Goal: Information Seeking & Learning: Check status

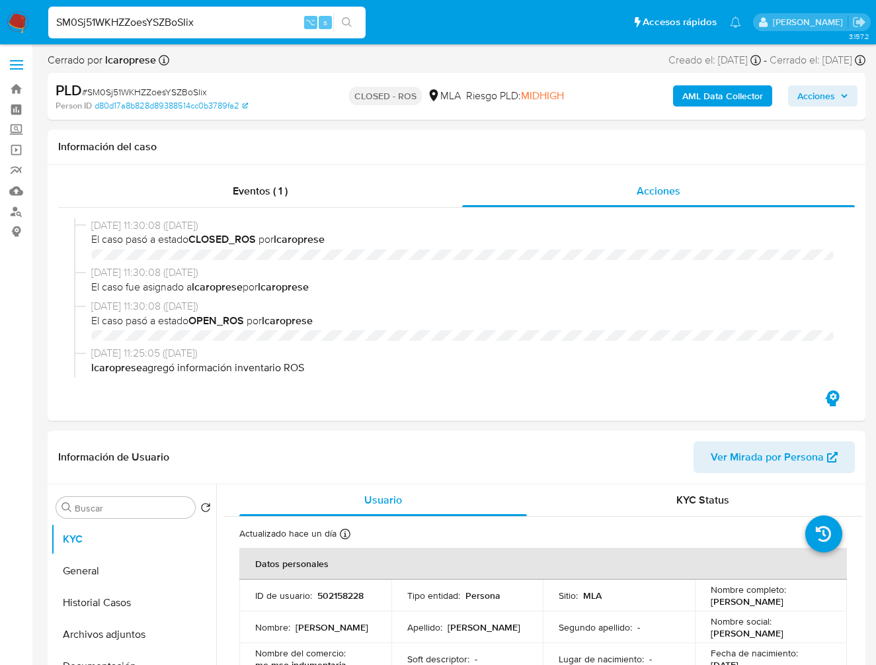
select select "10"
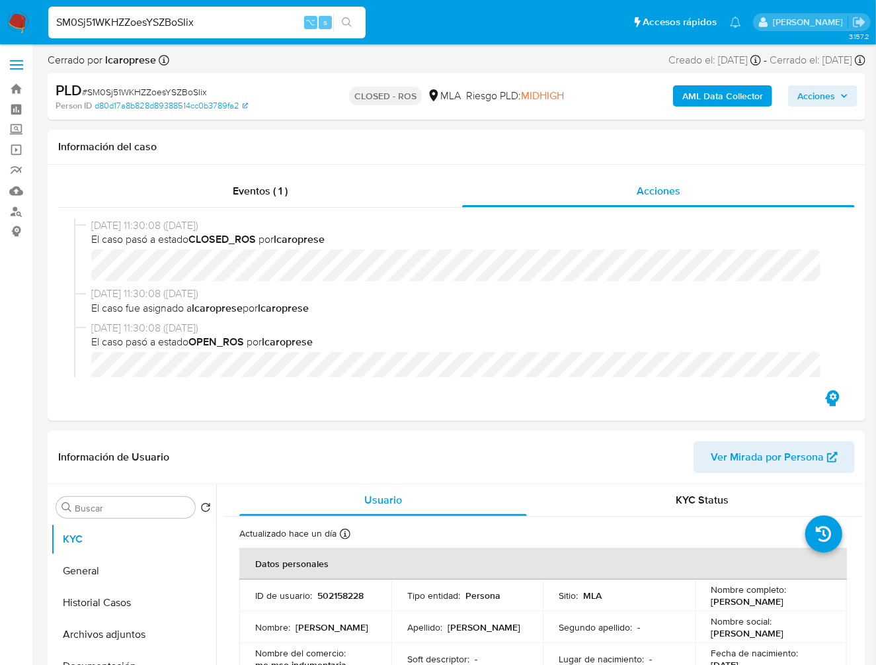
scroll to position [663, 0]
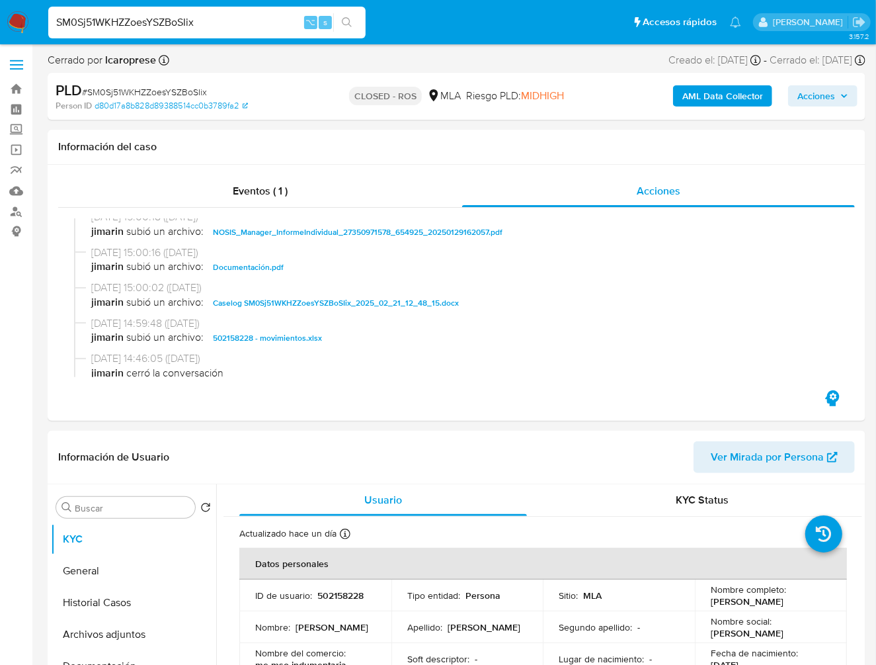
click at [238, 10] on div "SM0Sj51WKHZZoesYSZBoSIix ⌥ s" at bounding box center [207, 23] width 318 height 32
click at [226, 21] on input "SM0Sj51WKHZZoesYSZBoSIix" at bounding box center [207, 22] width 318 height 17
paste input "XV4uC6oLSsmfiZB6Ofjo5nX1"
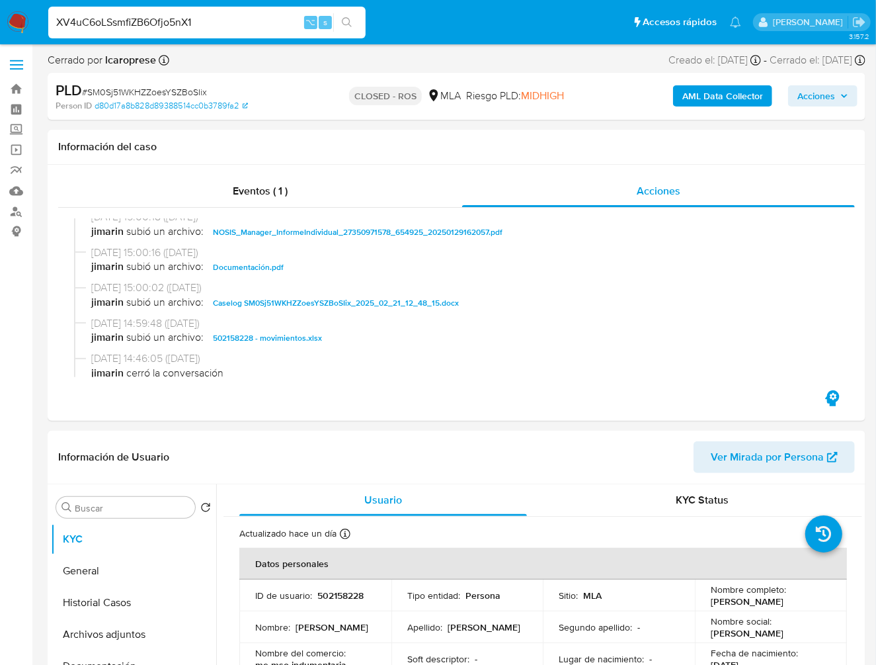
type input "XV4uC6oLSsmfiZB6Ofjo5nX1"
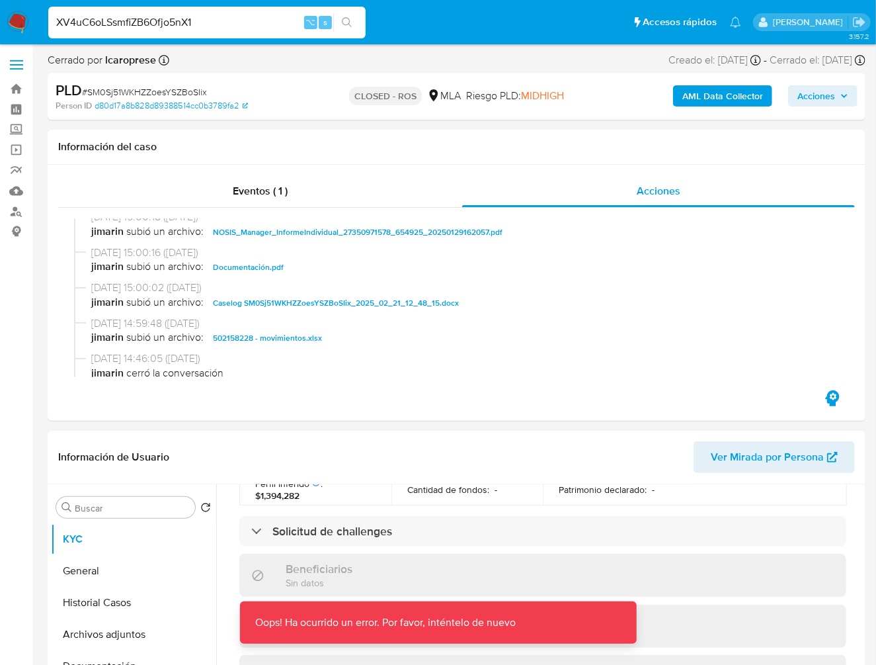
scroll to position [568, 0]
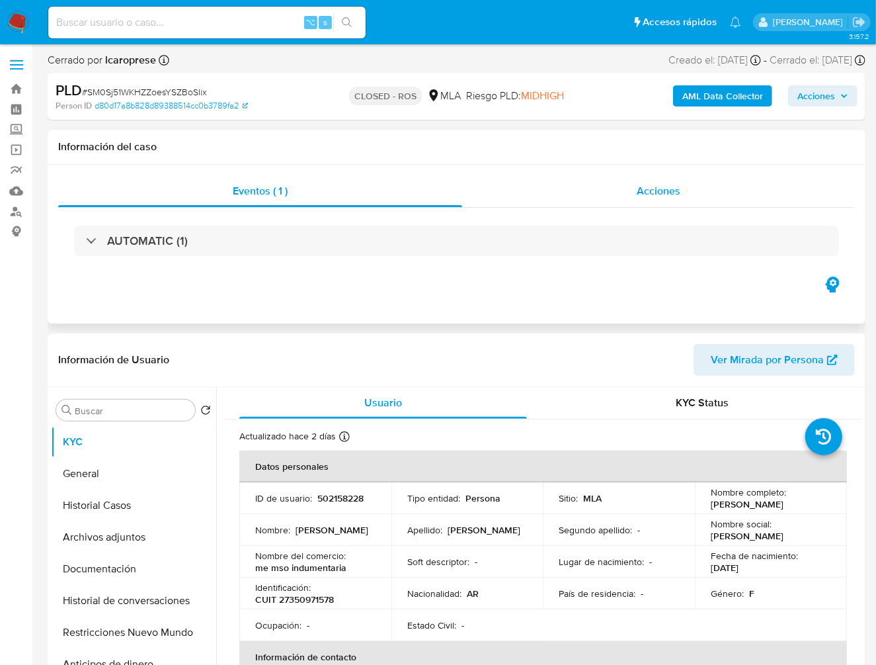
click at [650, 191] on span "Acciones" at bounding box center [659, 190] width 44 height 15
select select "10"
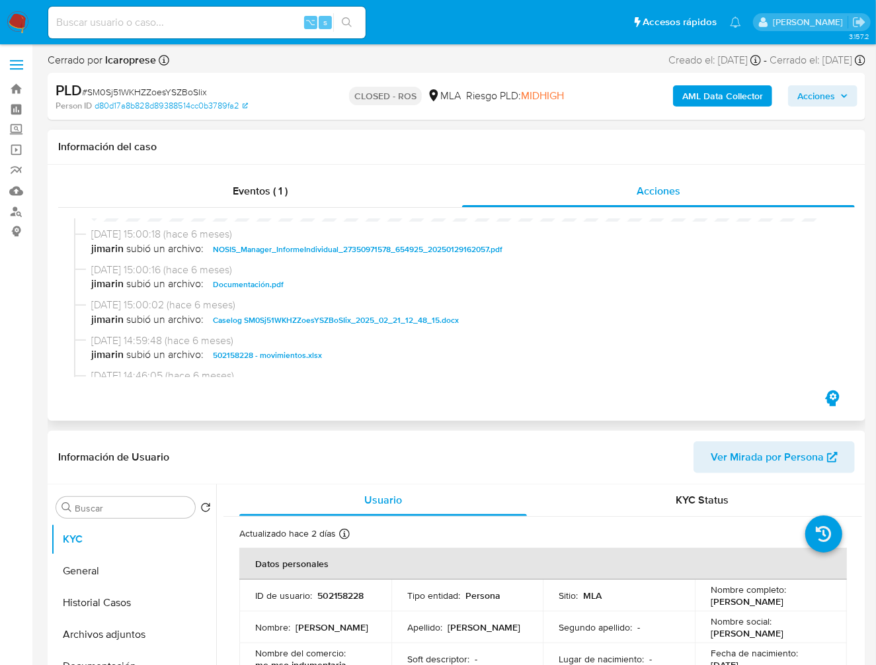
scroll to position [648, 0]
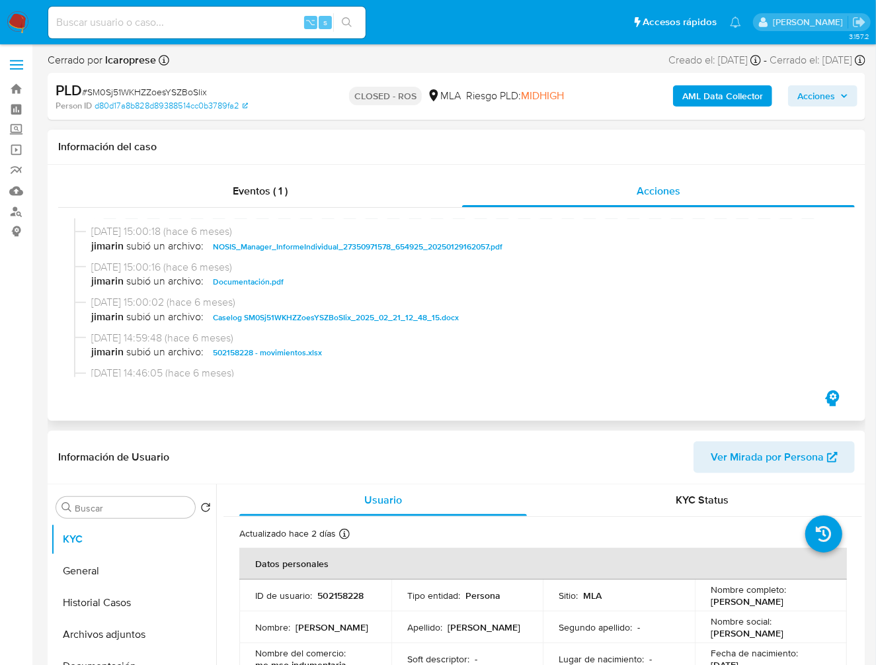
click at [406, 318] on span "Caselog SM0Sj51WKHZZoesYSZBoSIix_2025_02_21_12_48_15.docx" at bounding box center [336, 318] width 246 height 16
click at [287, 359] on span "502158228 - movimientos.xlsx" at bounding box center [267, 353] width 109 height 16
click at [722, 345] on span "[DATE] 14:59:48 (hace 6 meses)" at bounding box center [462, 338] width 743 height 15
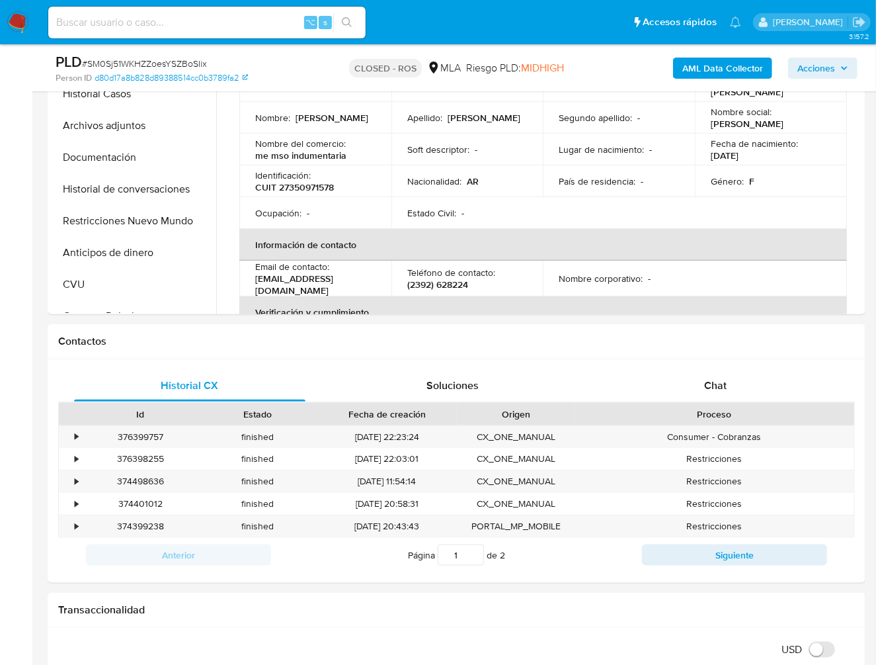
scroll to position [470, 0]
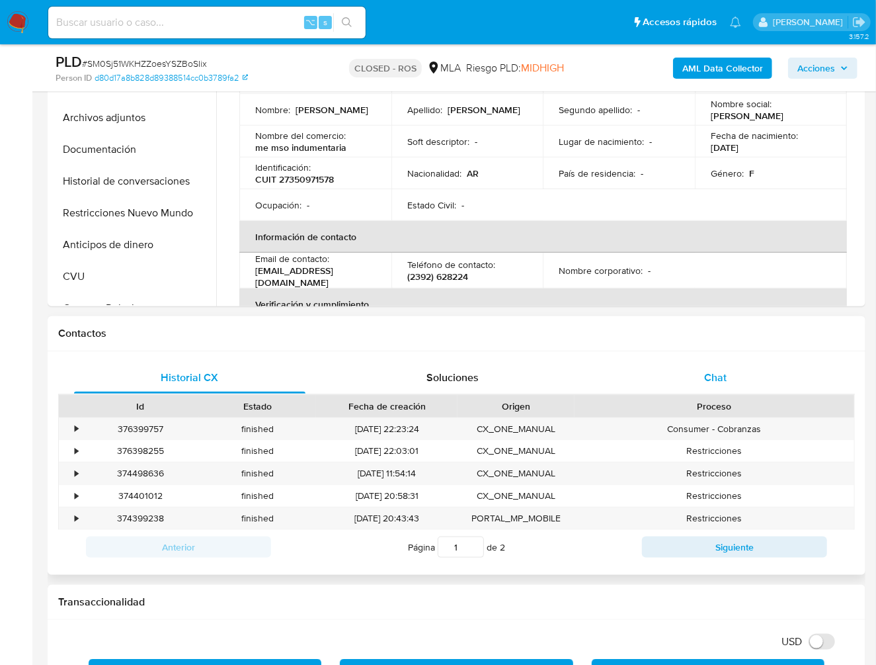
click at [710, 380] on span "Chat" at bounding box center [716, 377] width 22 height 15
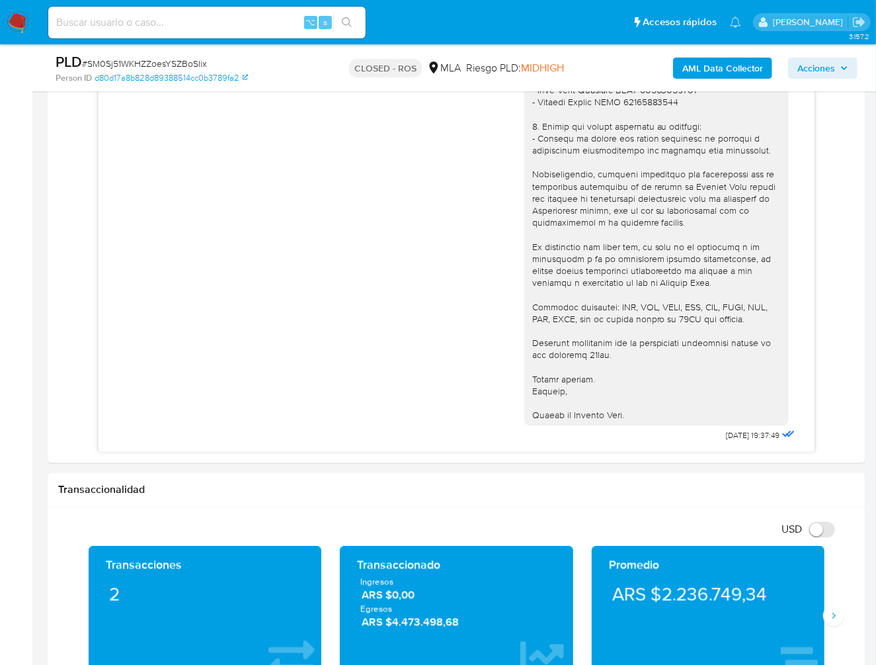
scroll to position [2214, 0]
click at [240, 19] on input at bounding box center [207, 22] width 318 height 17
paste input "XV4uC6oLSsmfiZB6Ofjo5nX1"
type input "XV4uC6oLSsmfiZB6Ofjo5nX1"
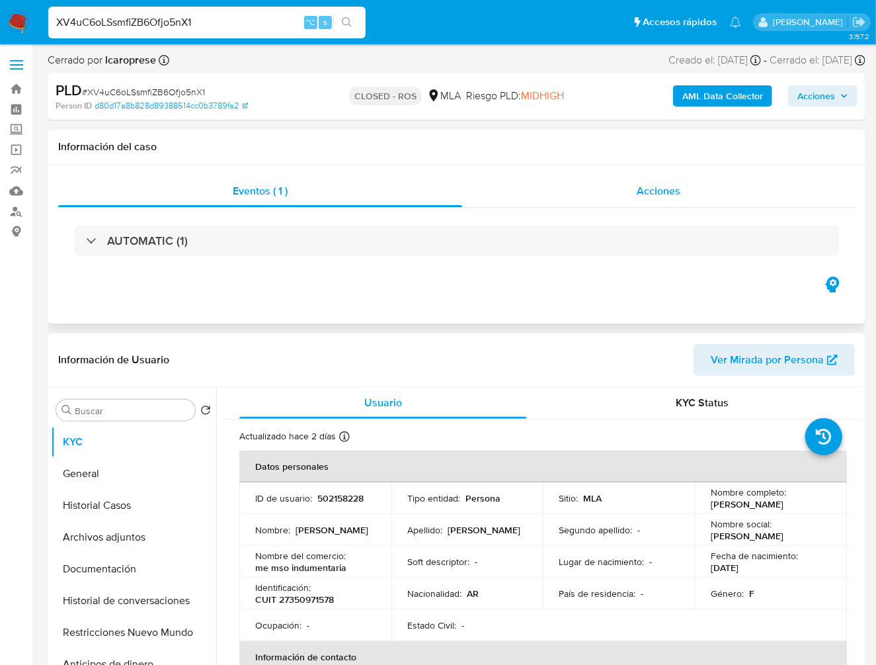
select select "10"
click at [665, 197] on span "Acciones" at bounding box center [659, 190] width 44 height 15
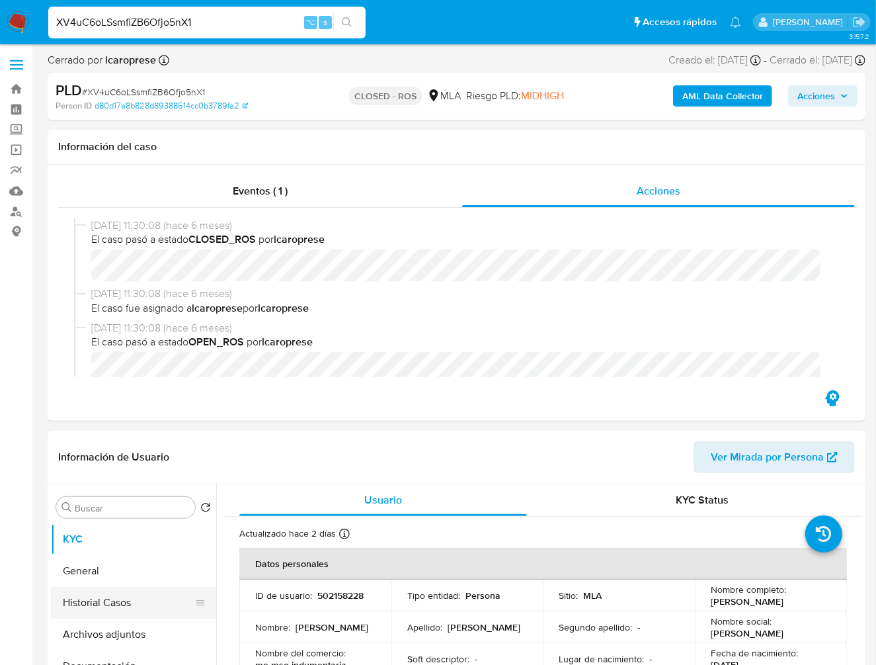
click at [123, 610] on button "Historial Casos" at bounding box center [128, 603] width 155 height 32
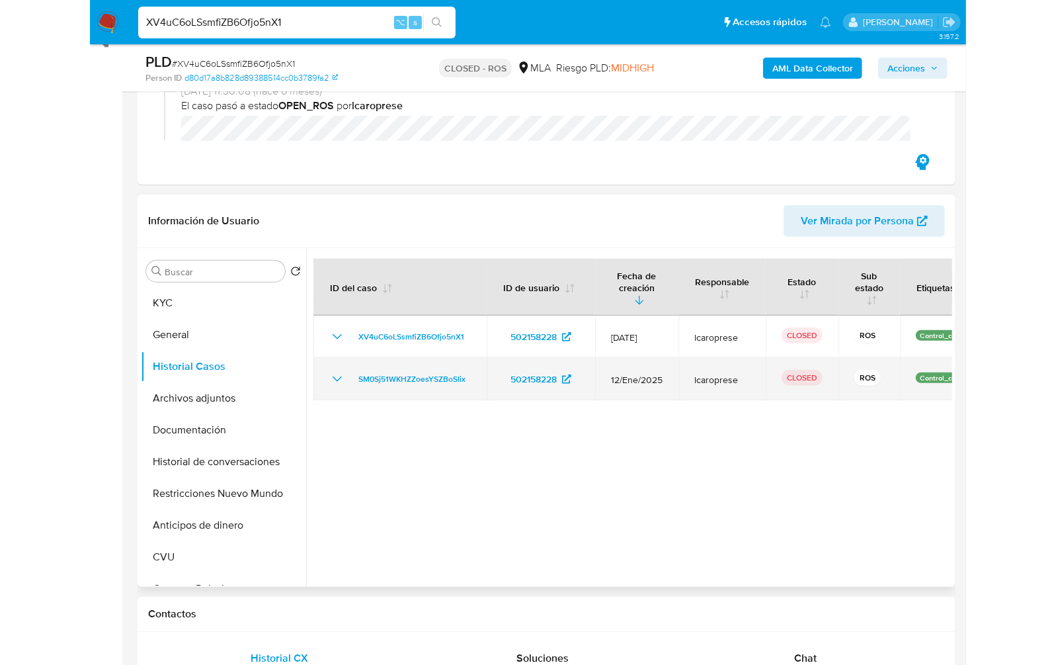
scroll to position [191, 0]
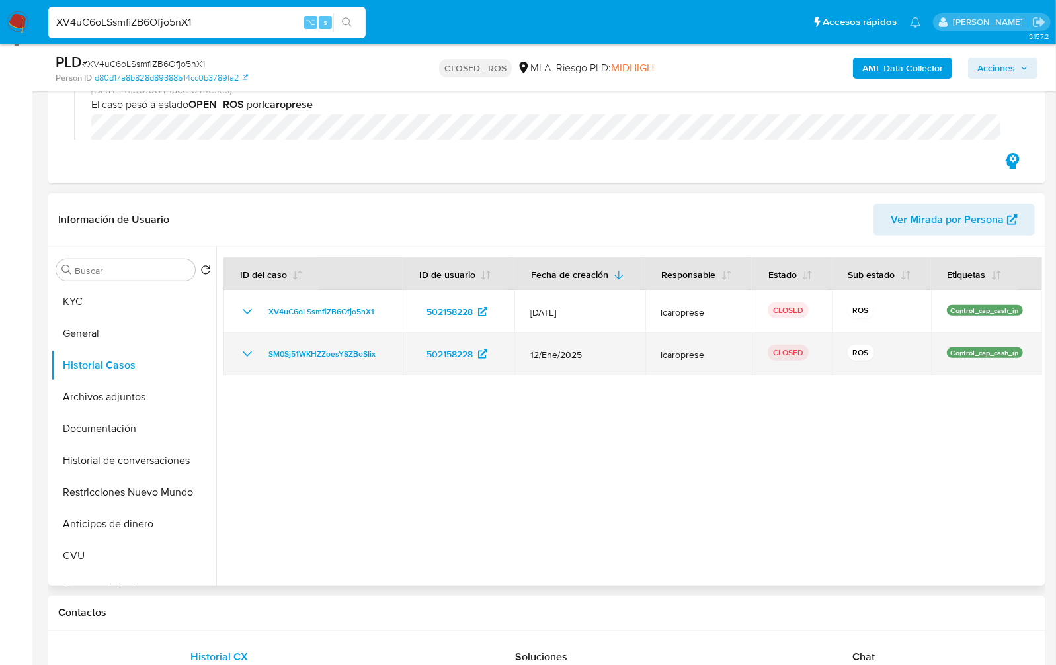
click at [240, 356] on icon "Mostrar/Ocultar" at bounding box center [247, 354] width 16 height 16
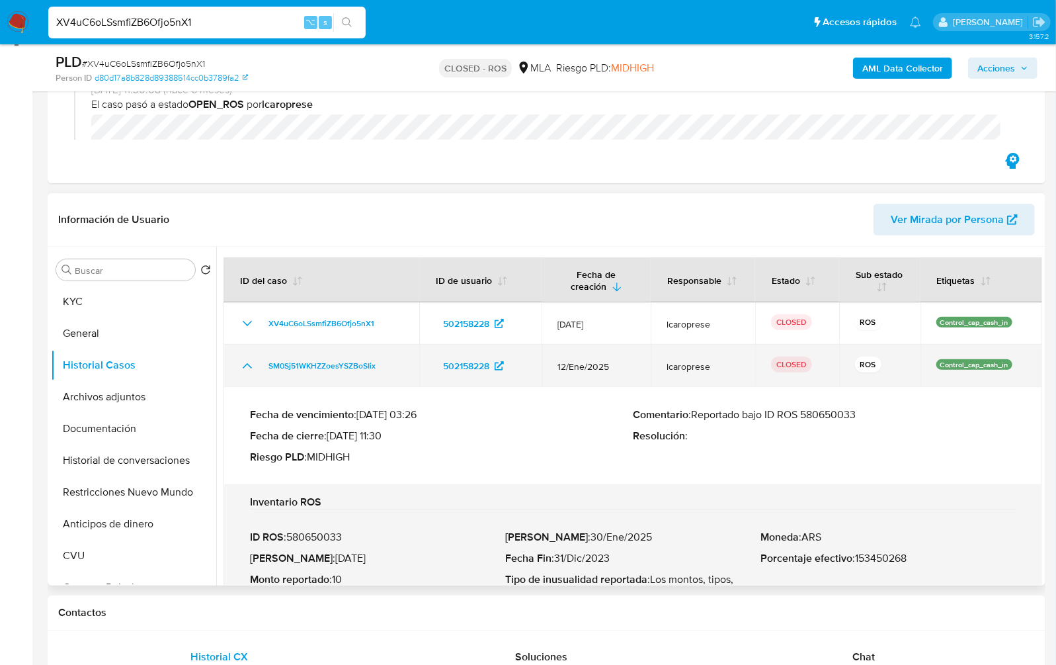
click at [240, 356] on td "SM0Sj51WKHZZoesYSZBoSIix" at bounding box center [322, 366] width 196 height 42
click at [385, 367] on div "SM0Sj51WKHZZoesYSZBoSIix" at bounding box center [321, 366] width 164 height 16
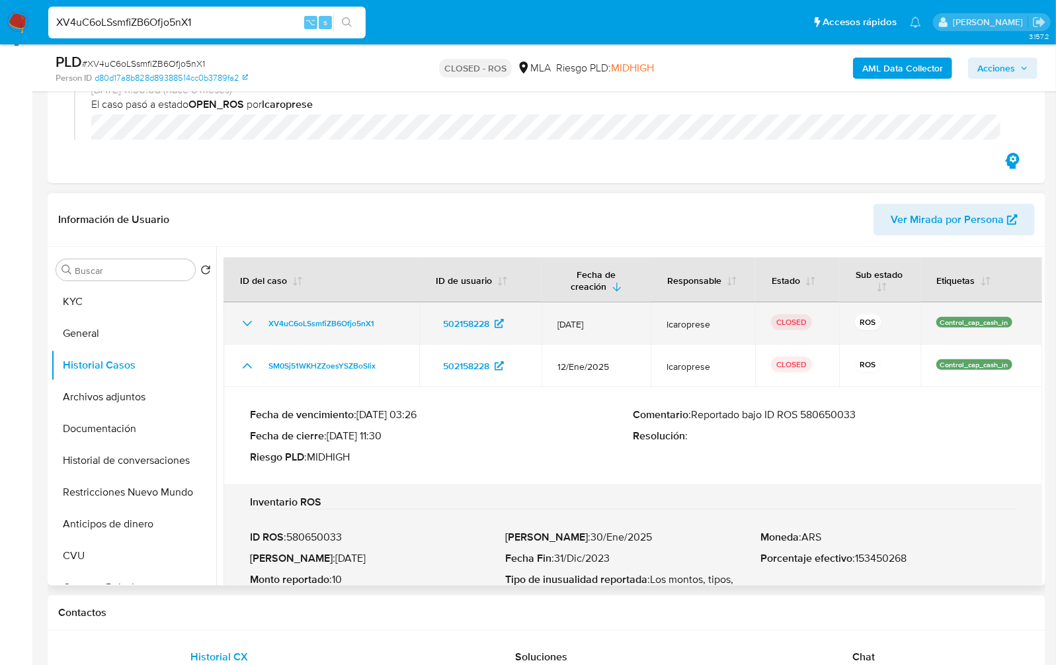
click at [384, 325] on div "XV4uC6oLSsmfiZB6Ofjo5nX1" at bounding box center [321, 324] width 164 height 16
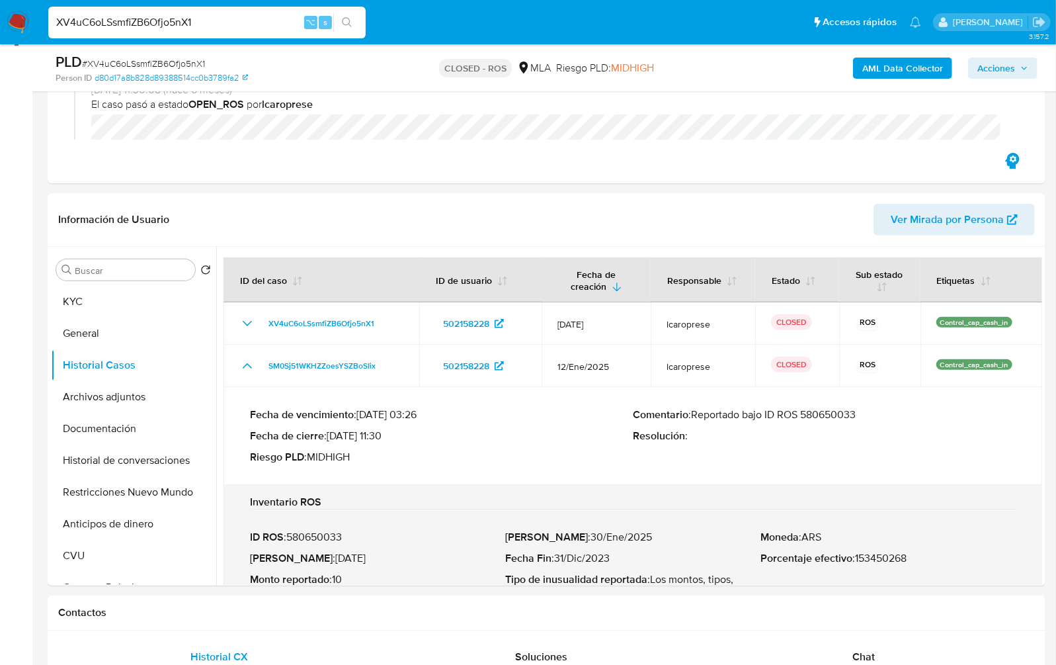
click at [169, 64] on span "# XV4uC6oLSsmfiZB6Ofjo5nX1" at bounding box center [143, 63] width 123 height 13
copy span "XV4uC6oLSsmfiZB6Ofjo5nX1"
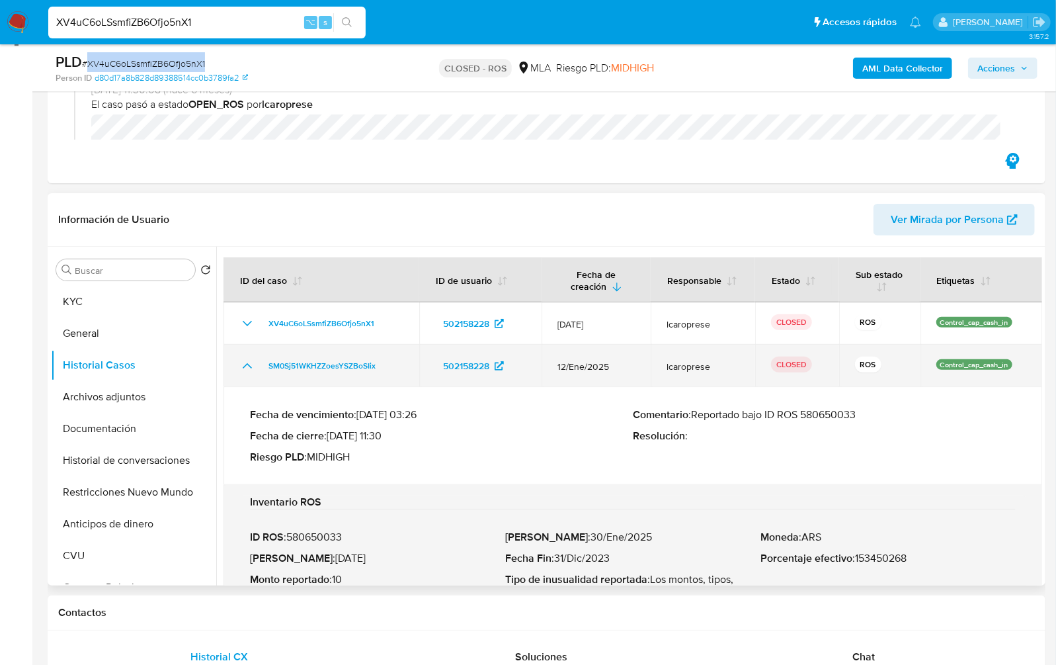
click at [247, 364] on icon "Mostrar/Ocultar" at bounding box center [247, 366] width 16 height 16
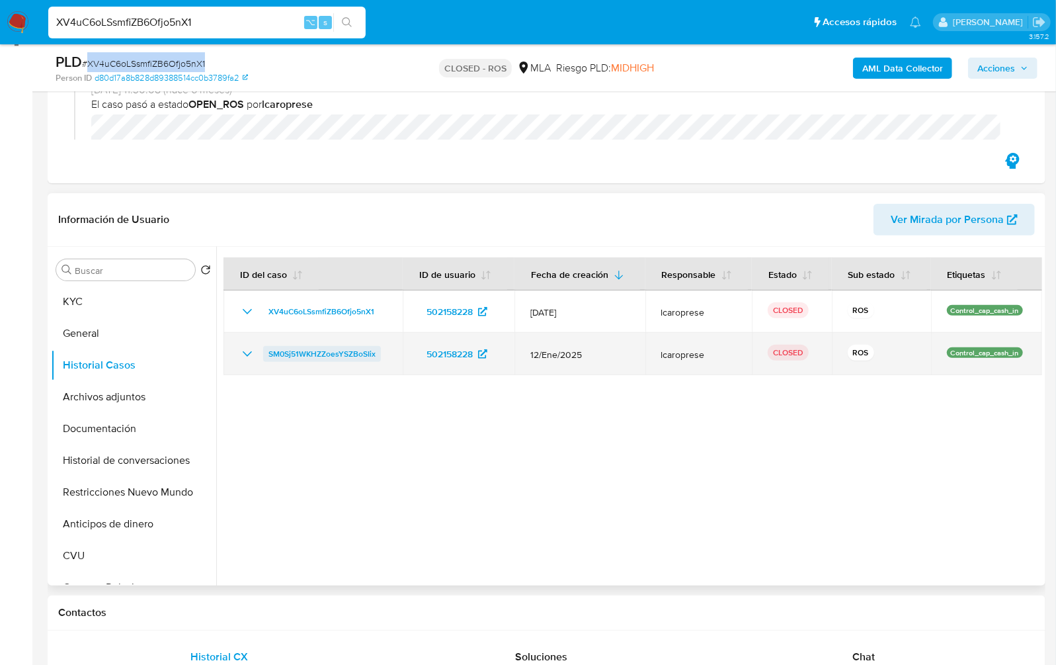
click at [327, 348] on span "SM0Sj51WKHZZoesYSZBoSIix" at bounding box center [322, 354] width 107 height 16
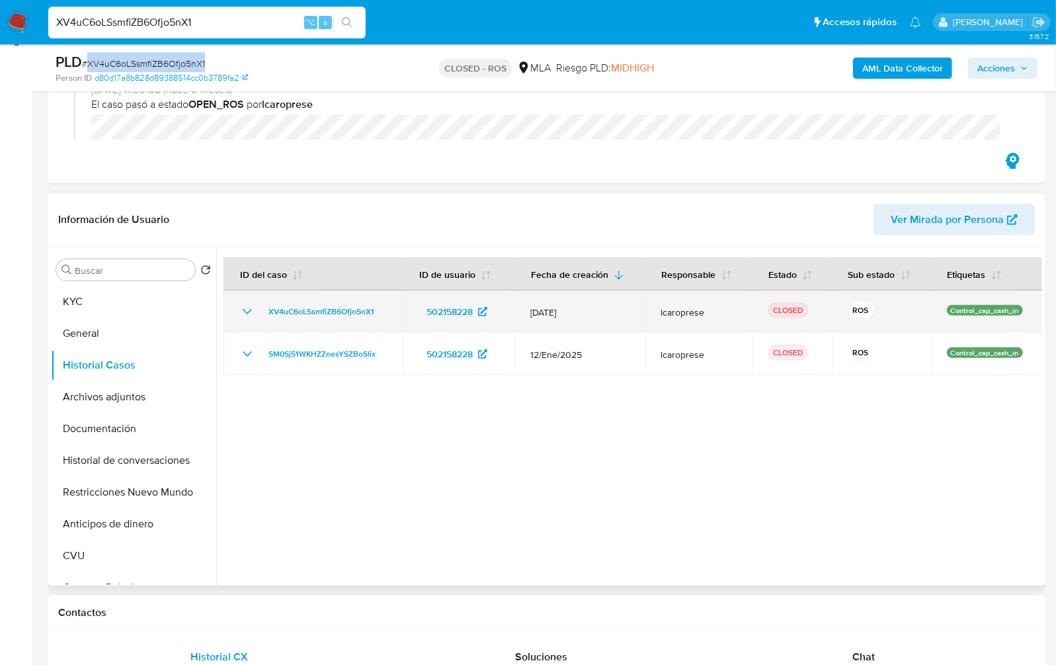
click at [243, 311] on icon "Mostrar/Ocultar" at bounding box center [247, 312] width 16 height 16
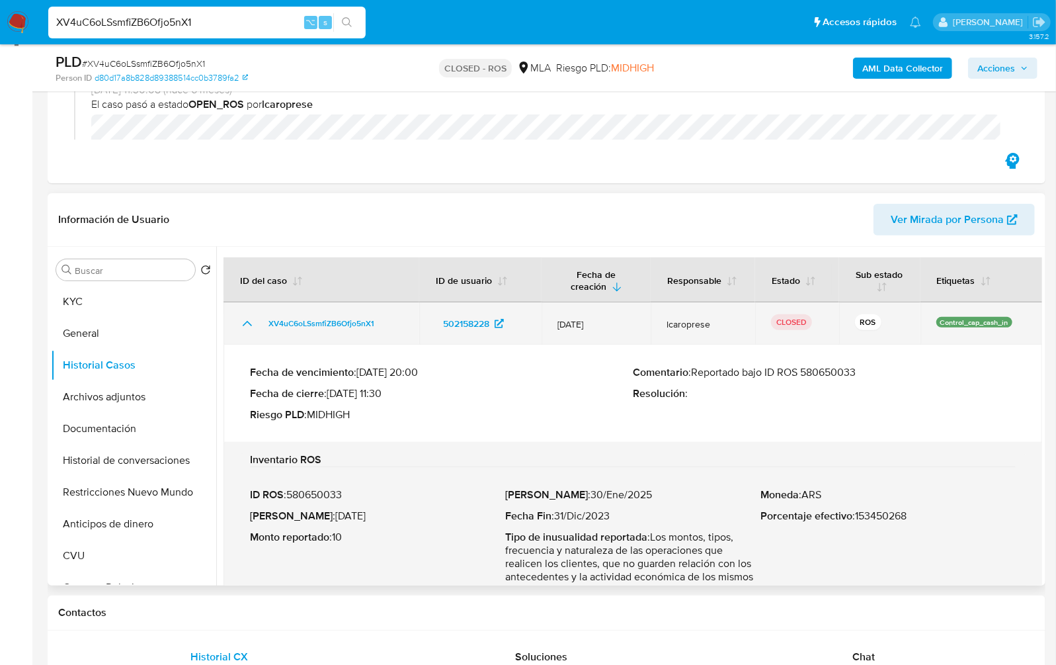
click at [243, 312] on td "XV4uC6oLSsmfiZB6Ofjo5nX1" at bounding box center [322, 323] width 196 height 42
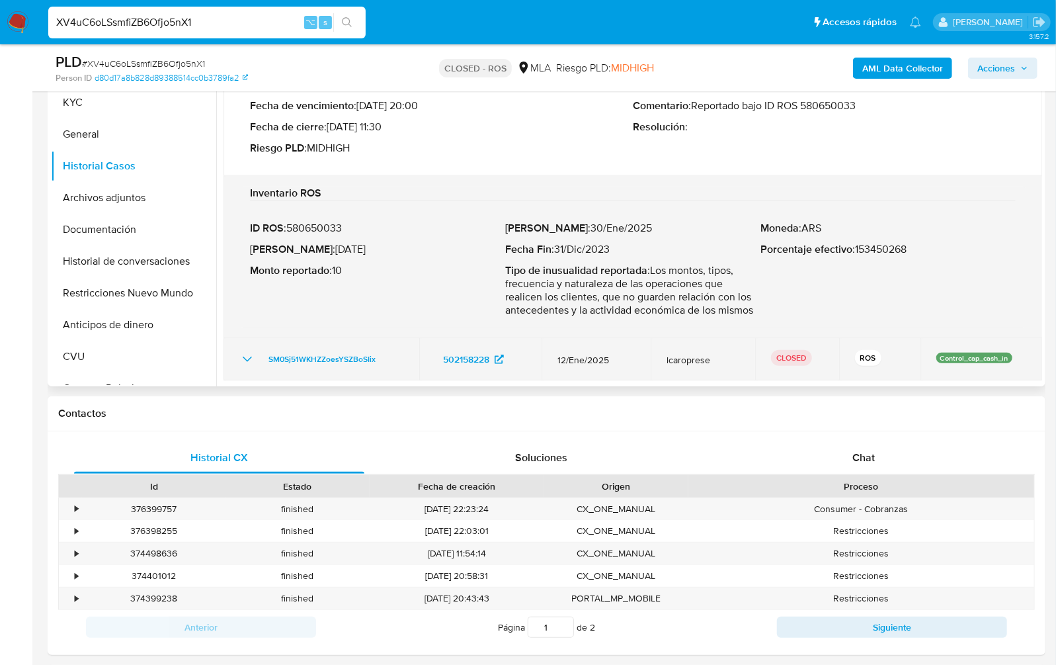
scroll to position [392, 0]
click at [247, 359] on icon "Mostrar/Ocultar" at bounding box center [247, 357] width 16 height 16
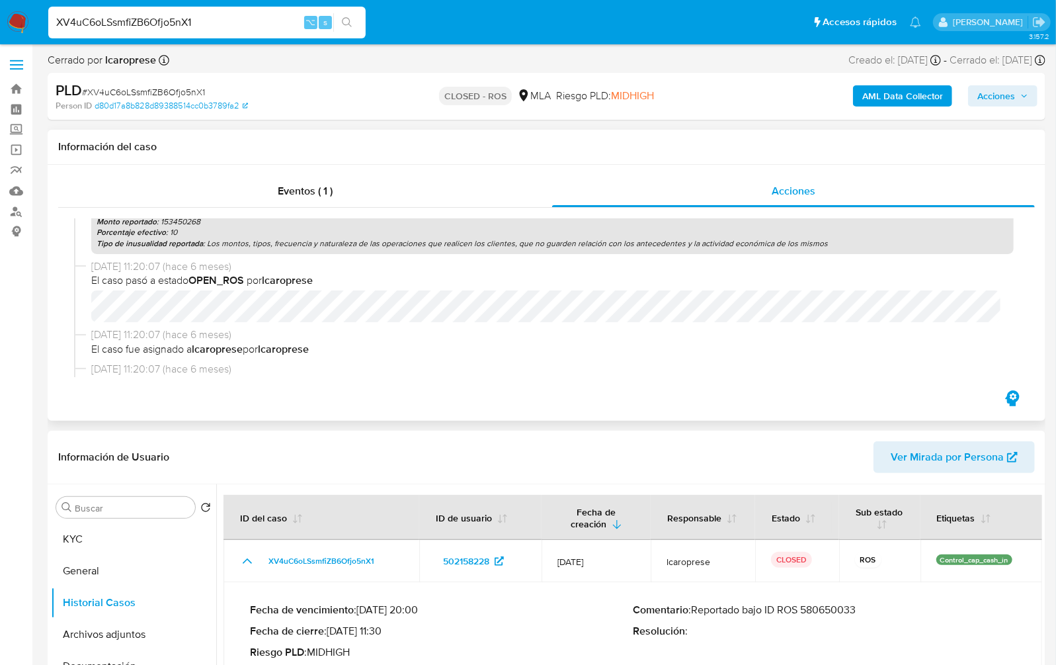
scroll to position [487, 0]
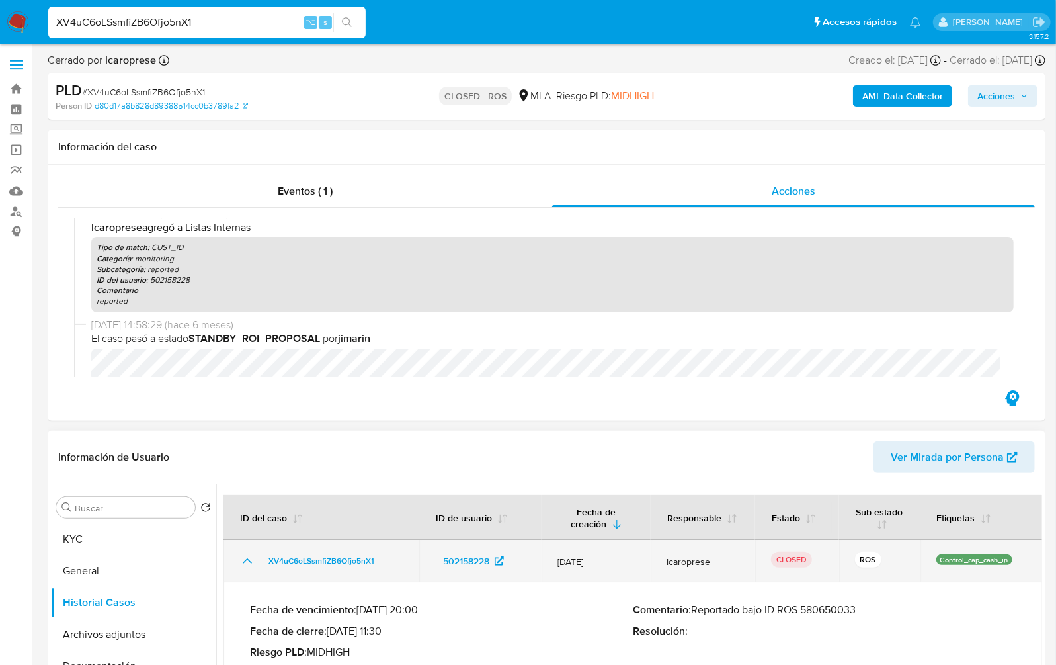
click at [242, 562] on icon "Mostrar/Ocultar" at bounding box center [247, 561] width 16 height 16
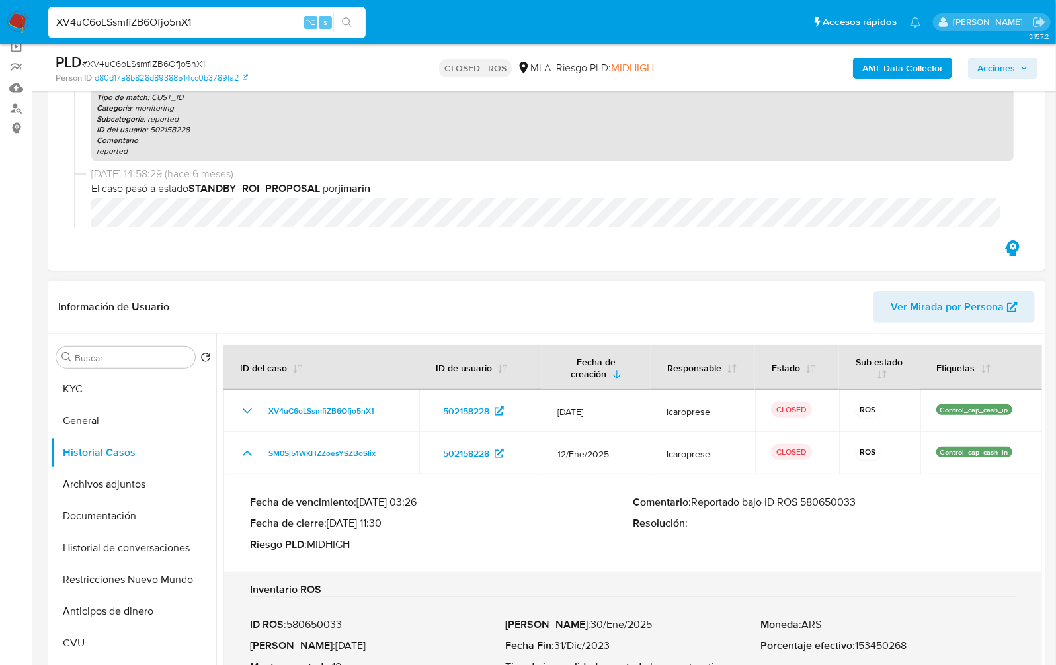
scroll to position [105, 0]
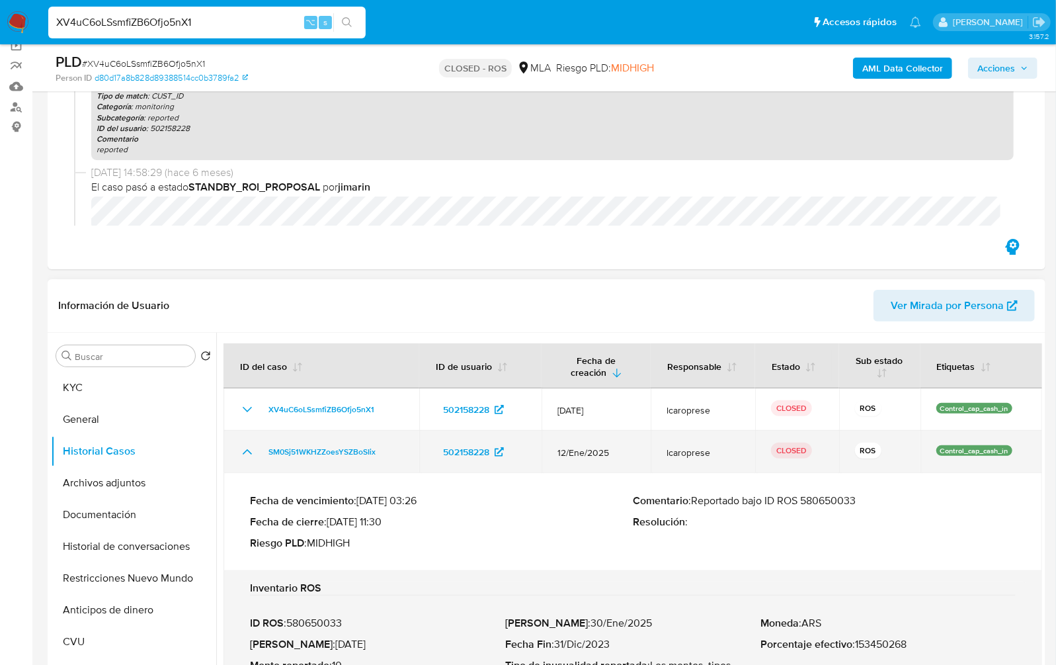
click at [253, 452] on icon "Mostrar/Ocultar" at bounding box center [247, 452] width 16 height 16
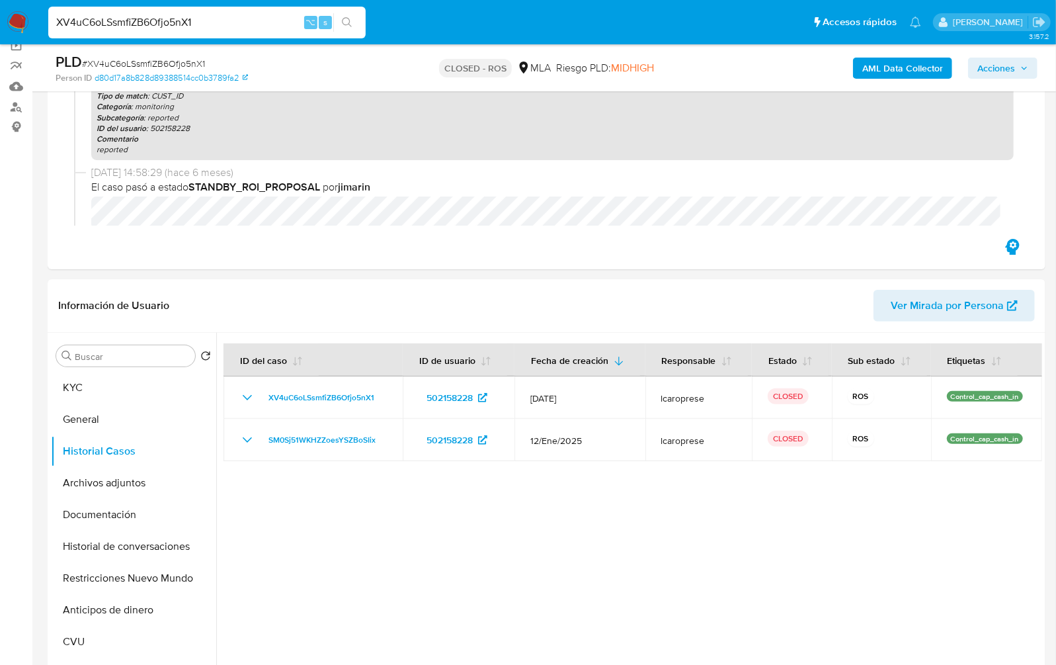
click at [215, 30] on input "XV4uC6oLSsmfiZB6Ofjo5nX1" at bounding box center [207, 22] width 318 height 17
paste input "SM0Sj51WKHZZoesYSZBoSIix"
type input "SM0Sj51WKHZZoesYSZBoSIix"
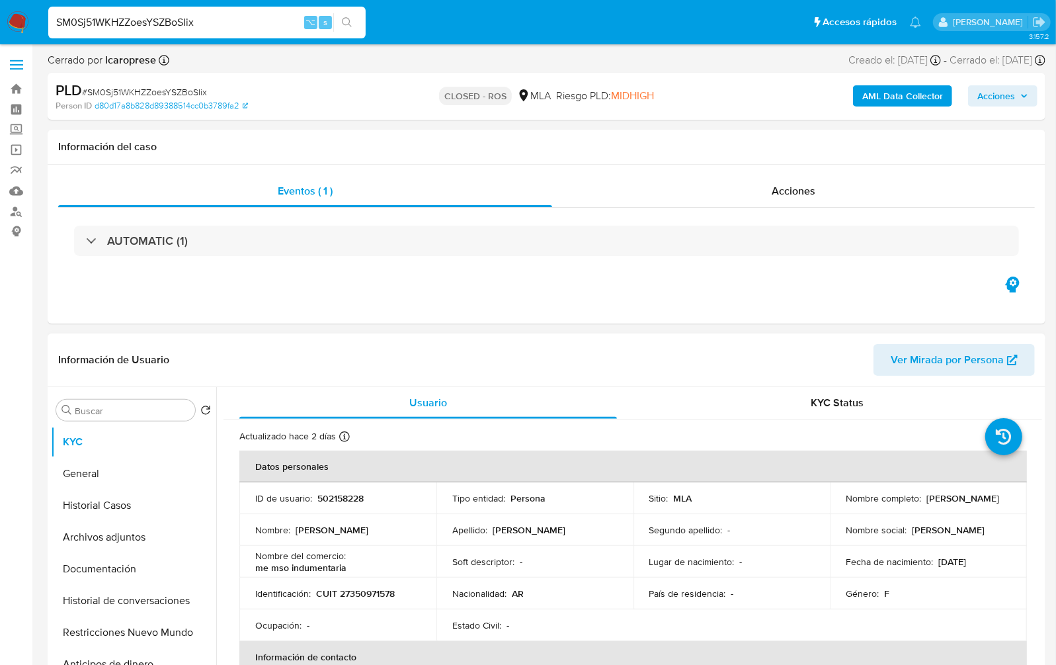
select select "10"
click at [273, 28] on input "SM0Sj51WKHZZoesYSZBoSIix" at bounding box center [207, 22] width 318 height 17
paste input "XV4uC6oLSsmfiZB6Ofjo5nX1"
type input "XV4uC6oLSsmfiZB6Ofjo5nX1"
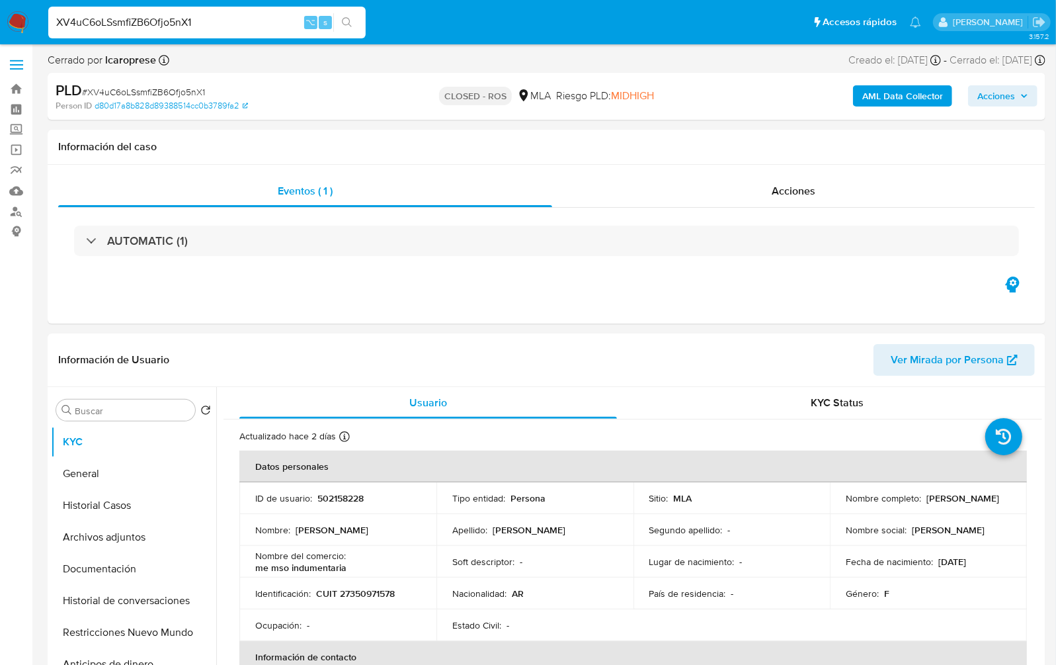
select select "10"
click at [241, 29] on input "XV4uC6oLSsmfiZB6Ofjo5nX1" at bounding box center [207, 22] width 318 height 17
paste input "uyDr292LeCMQkhSGiPR1YXfJ"
type input "uyDr292LeCMQkhSGiPR1YXfJ"
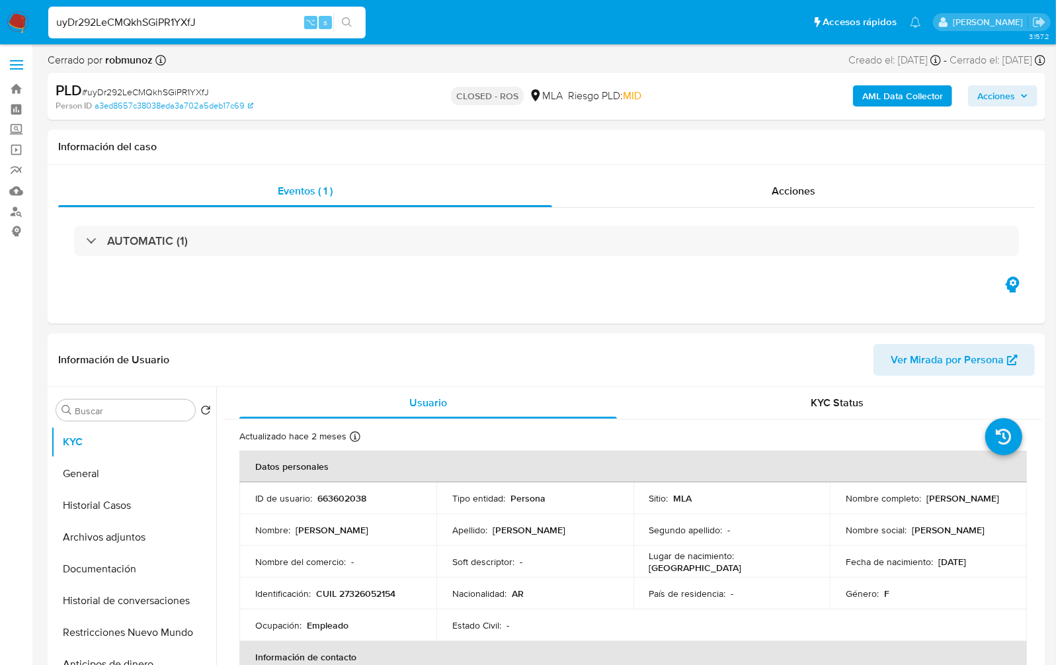
select select "10"
click at [242, 27] on input "uyDr292LeCMQkhSGiPR1YXfJ" at bounding box center [207, 22] width 318 height 17
click at [802, 183] on span "Acciones" at bounding box center [794, 190] width 44 height 15
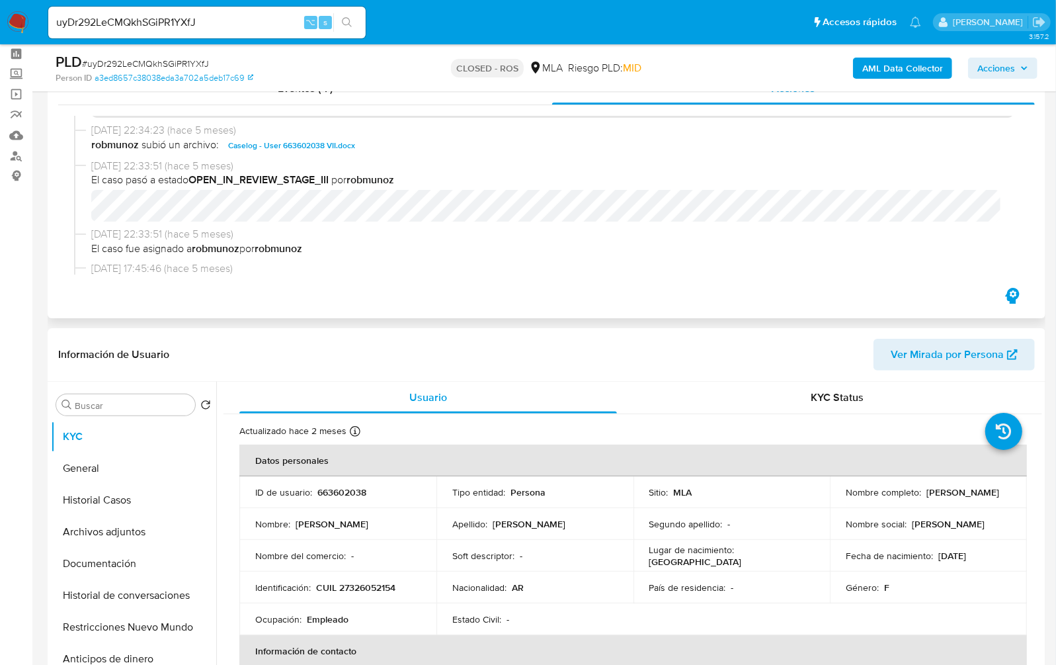
scroll to position [576, 0]
click at [273, 155] on span "Caselog - User 663602038 VII.docx" at bounding box center [291, 148] width 127 height 16
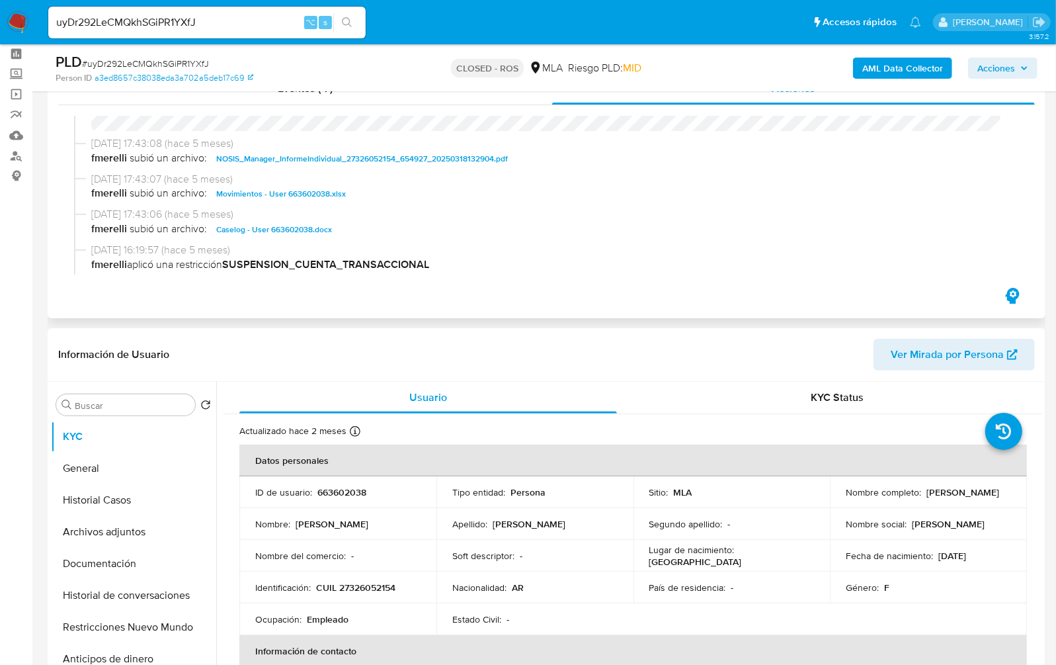
scroll to position [773, 0]
click at [318, 198] on span "Movimientos - User 663602038.xlsx" at bounding box center [281, 193] width 130 height 16
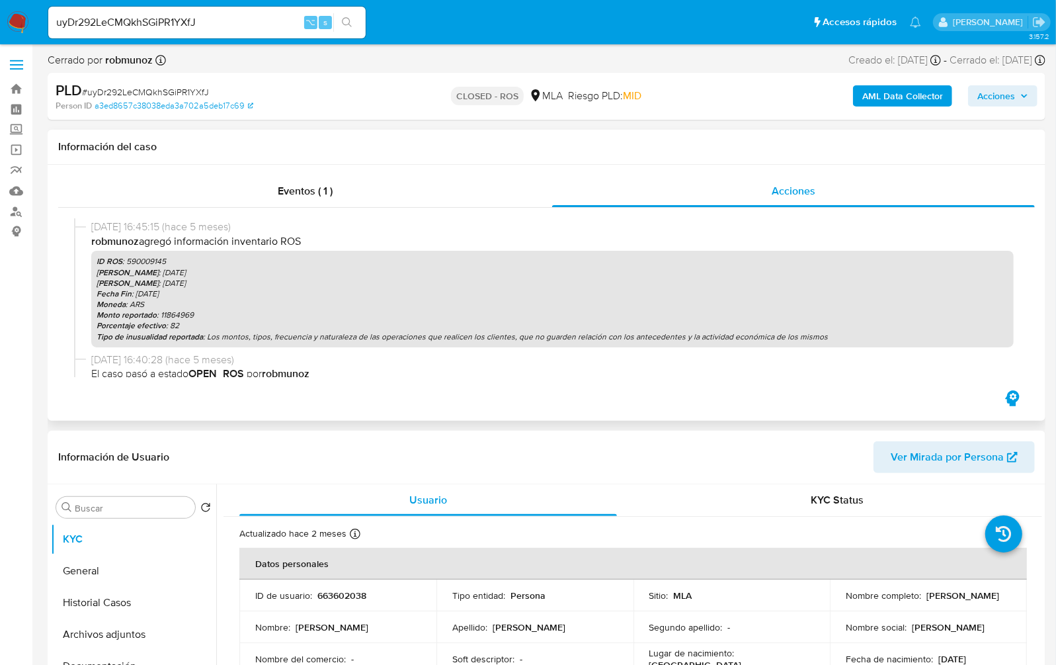
scroll to position [173, 0]
click at [889, 325] on p "Porcentaje efectivo : 82" at bounding box center [553, 321] width 912 height 11
click at [225, 27] on input "uyDr292LeCMQkhSGiPR1YXfJ" at bounding box center [207, 22] width 318 height 17
paste input "VVdwV0Qkben9XuBIbnk4CD7B"
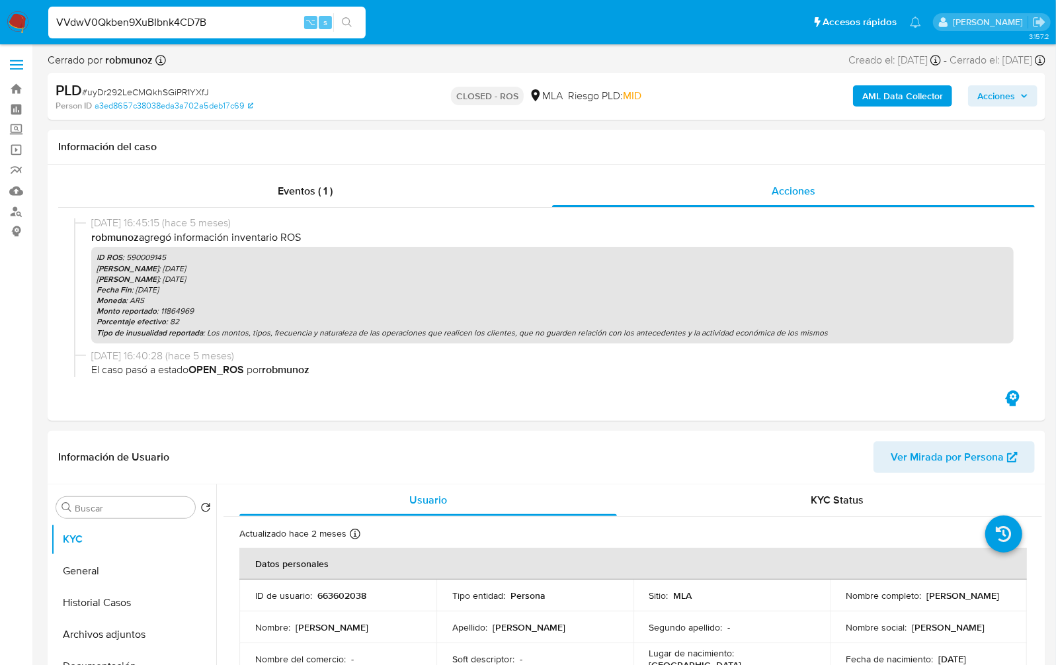
type input "VVdwV0Qkben9XuBIbnk4CD7B"
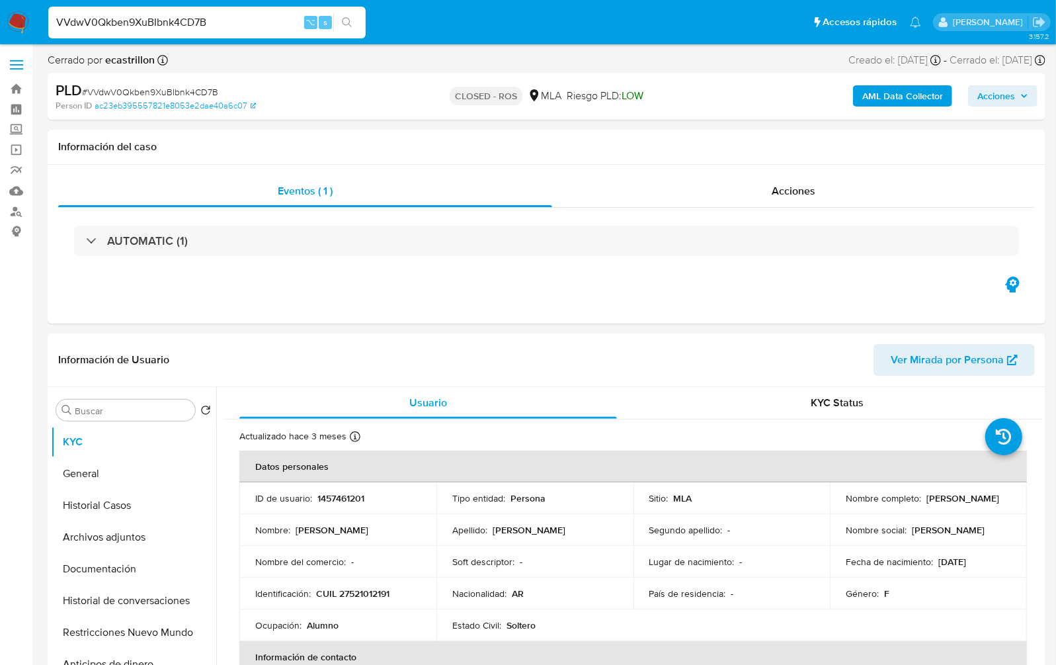
select select "10"
click at [200, 24] on input "VVdwV0Qkben9XuBIbnk4CD7B" at bounding box center [207, 22] width 318 height 17
click at [817, 191] on div "Acciones" at bounding box center [793, 191] width 483 height 32
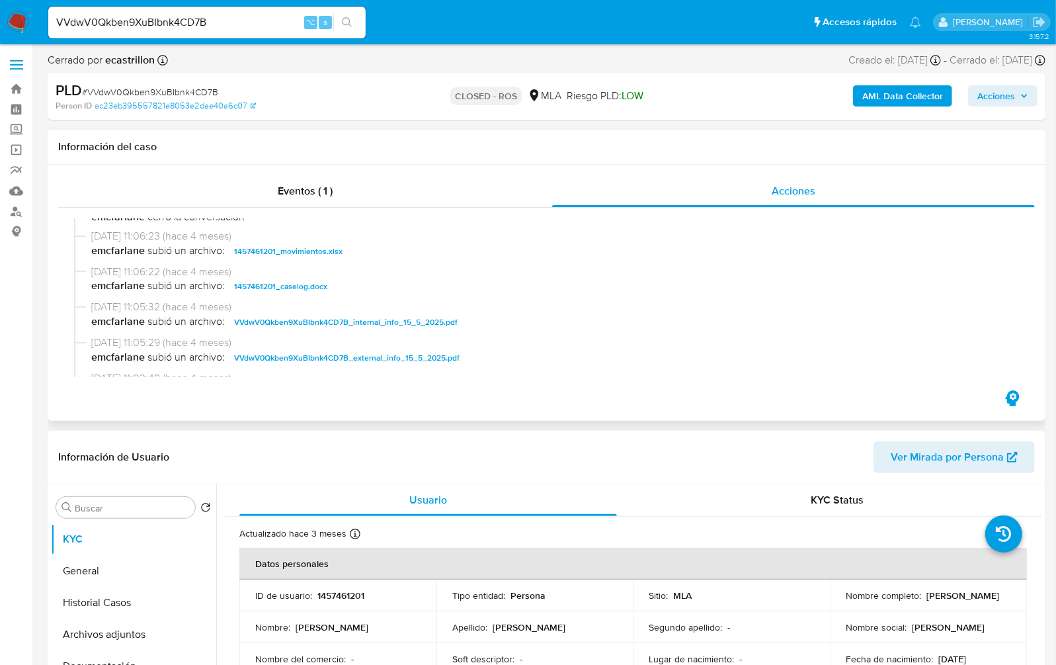
scroll to position [678, 0]
click at [313, 254] on span "1457461201_movimientos.xlsx" at bounding box center [288, 251] width 108 height 16
click at [303, 290] on span "1457461201_caselog.docx" at bounding box center [280, 286] width 93 height 16
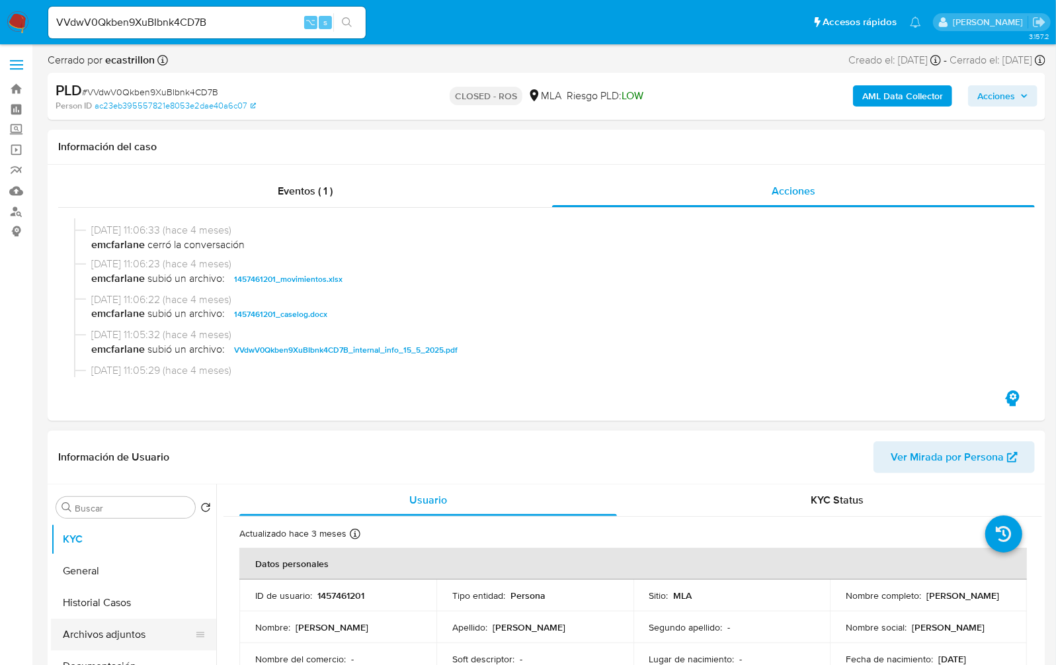
scroll to position [655, 0]
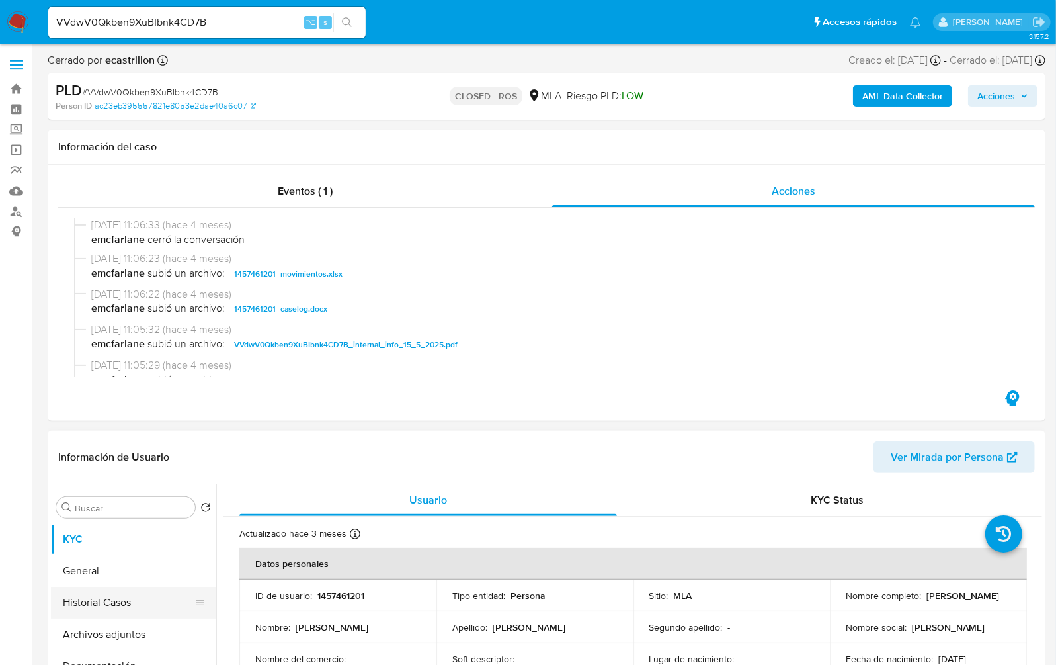
click at [120, 603] on button "Historial Casos" at bounding box center [128, 603] width 155 height 32
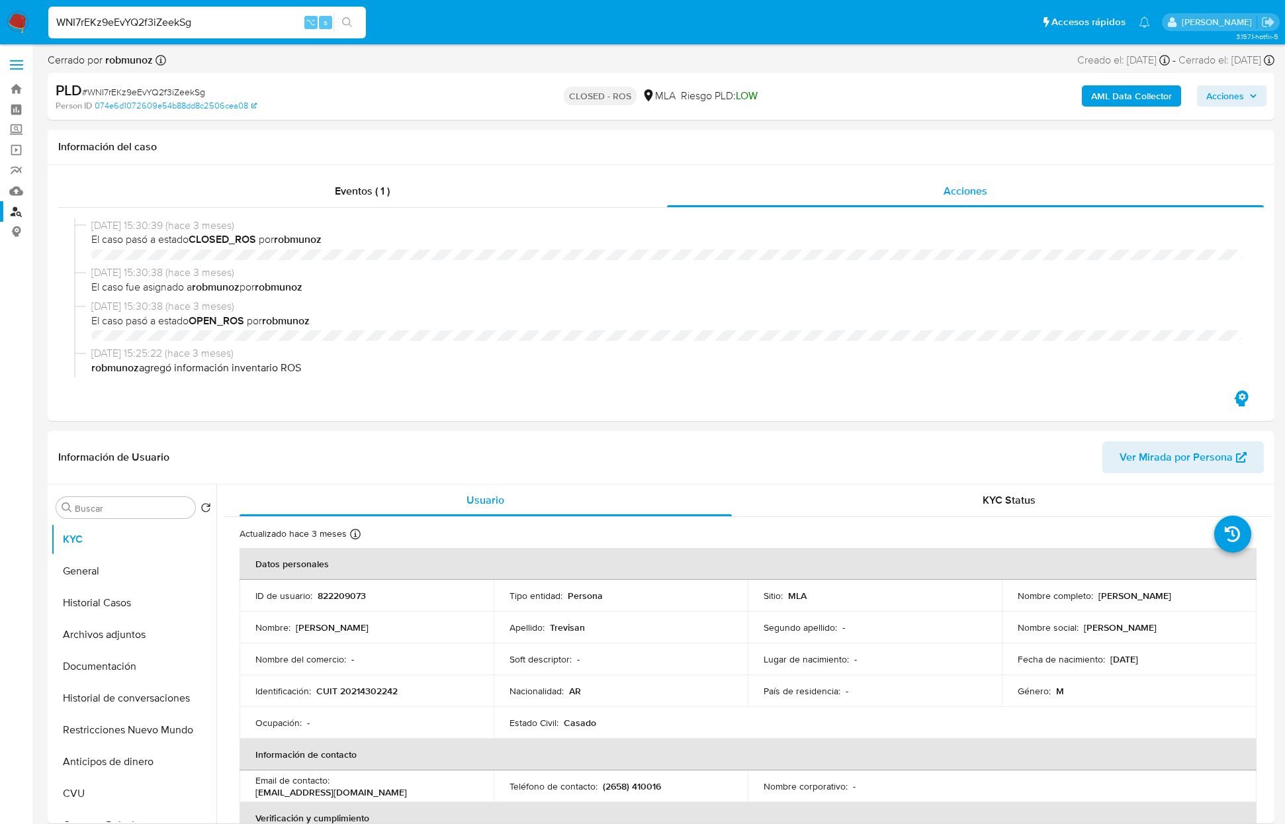
select select "10"
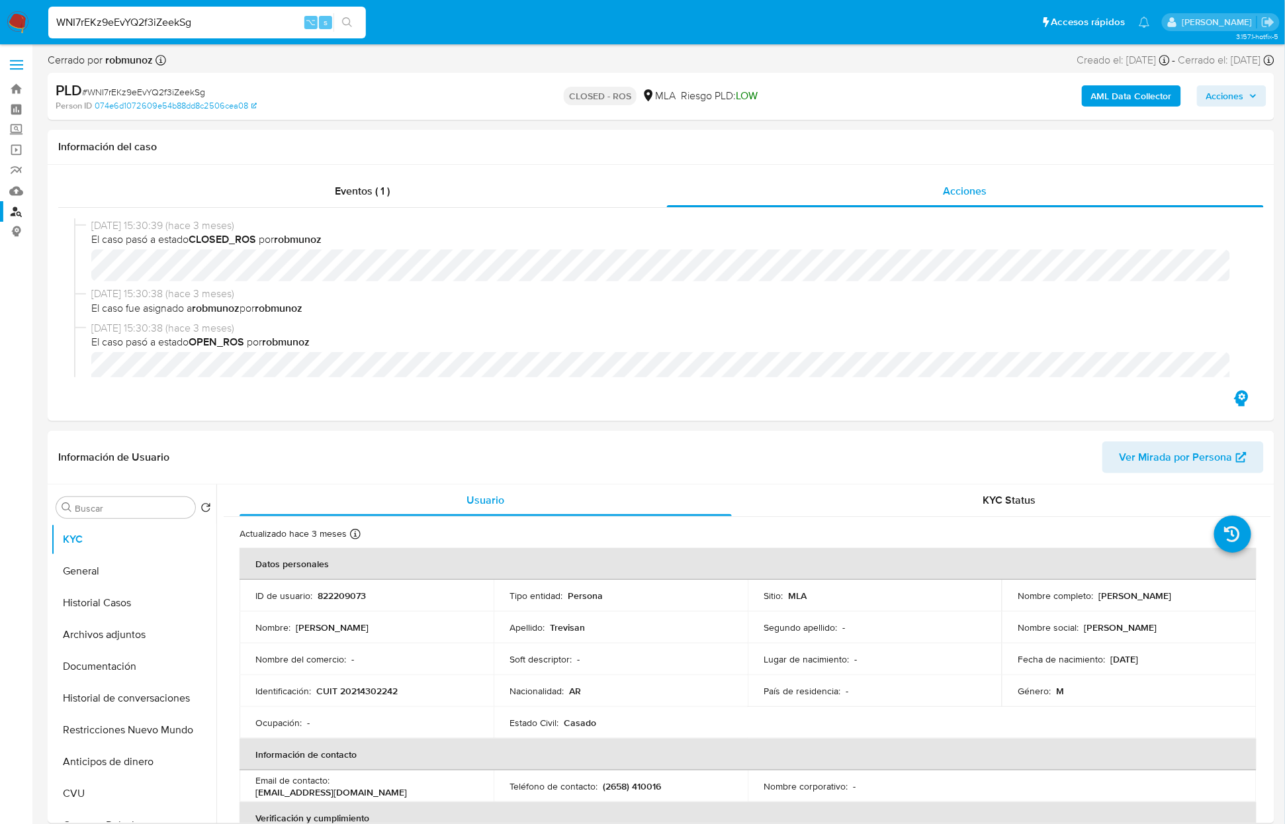
click at [262, 14] on input "WNI7rEKz9eEvYQ2f3iZeekSg" at bounding box center [207, 22] width 318 height 17
click at [259, 20] on input "WNI7rEKz9eEvYQ2f3iZeekSg" at bounding box center [207, 22] width 318 height 17
paste input "XV4uC6oLSsmfiZB6Ofjo5nX1"
type input "XV4uC6oLSsmfiZB6Ofjo5nX1"
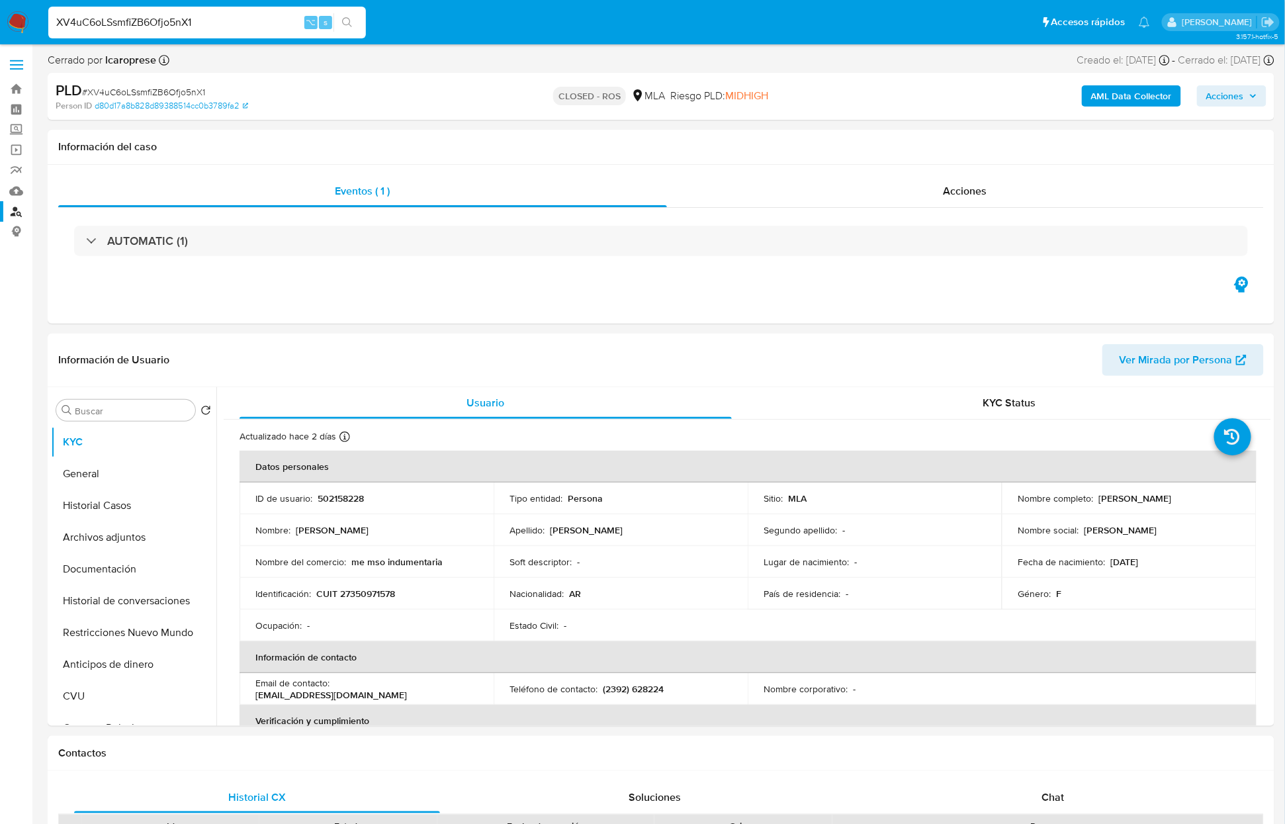
select select "10"
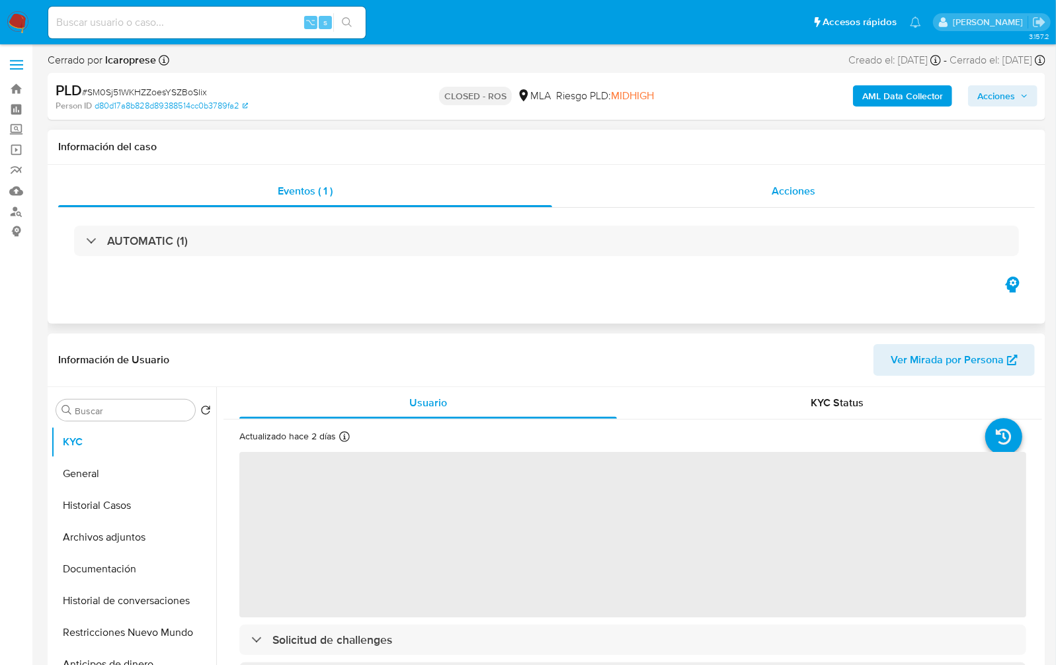
select select "10"
click at [807, 195] on span "Acciones" at bounding box center [794, 190] width 44 height 15
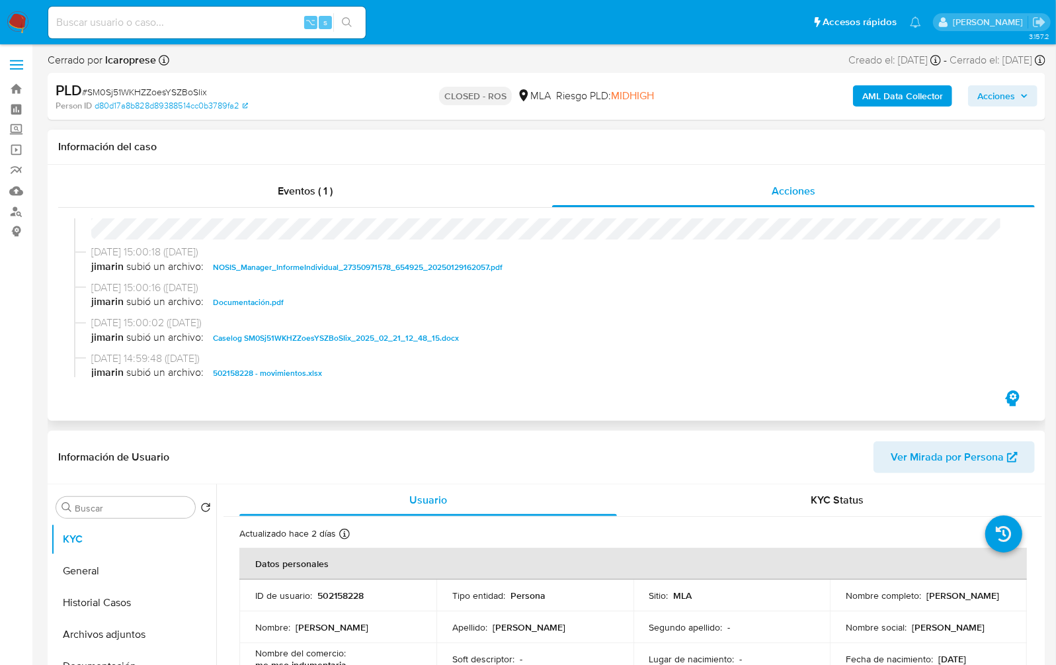
scroll to position [646, 0]
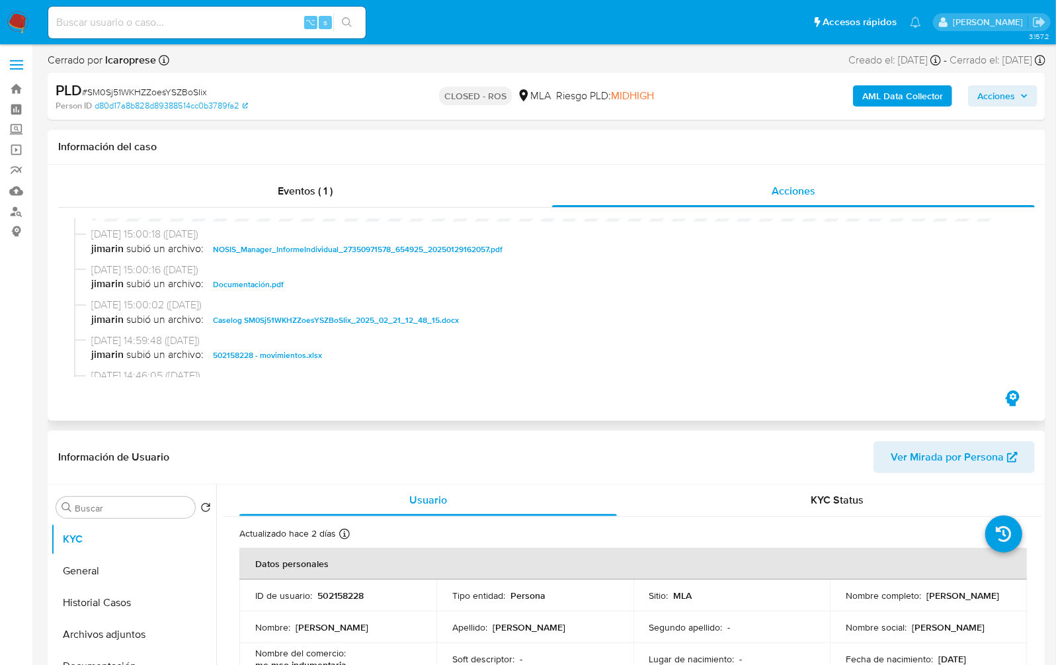
click at [288, 363] on span "502158228 - movimientos.xlsx" at bounding box center [267, 355] width 109 height 16
click at [308, 328] on span "Caselog SM0Sj51WKHZZoesYSZBoSIix_2025_02_21_12_48_15.docx" at bounding box center [336, 320] width 246 height 16
click at [794, 292] on span "jimarin subió un archivo: Documentación.pdf" at bounding box center [552, 285] width 923 height 16
